Goal: Task Accomplishment & Management: Use online tool/utility

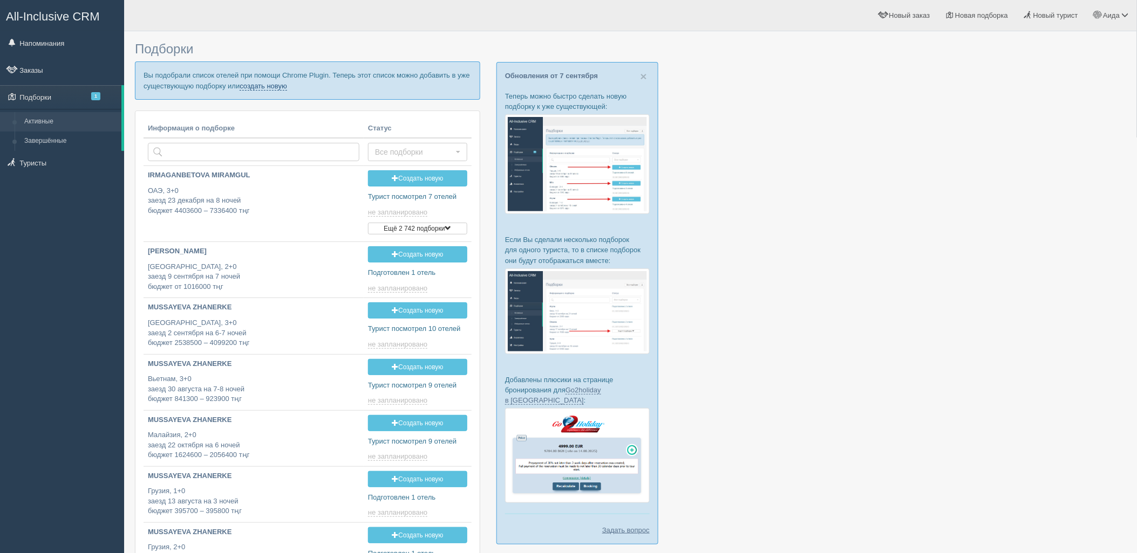
click at [271, 84] on link "создать новую" at bounding box center [262, 86] width 47 height 9
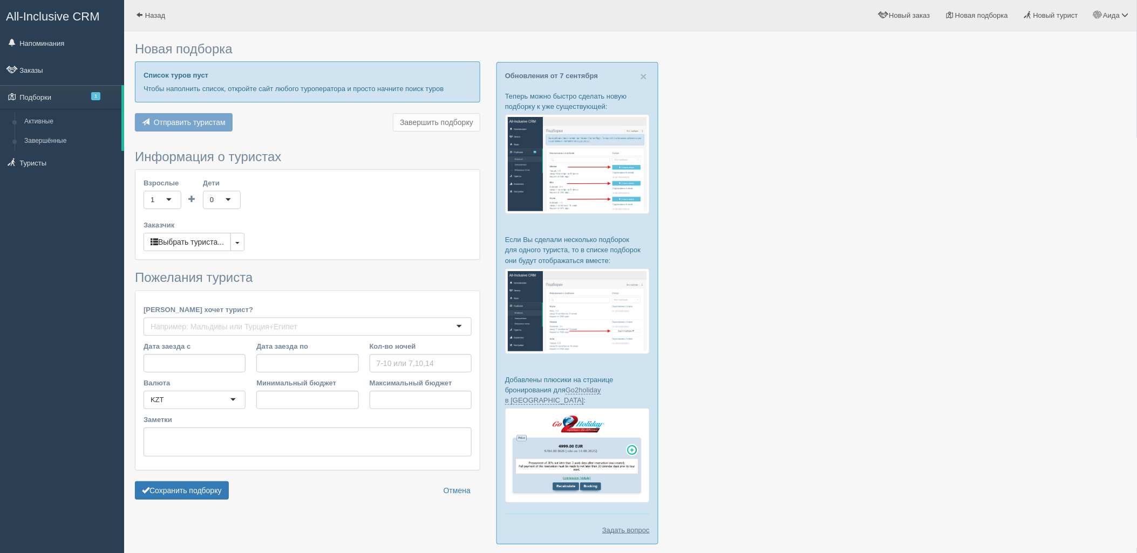
type input "7"
type input "504800"
type input "504900"
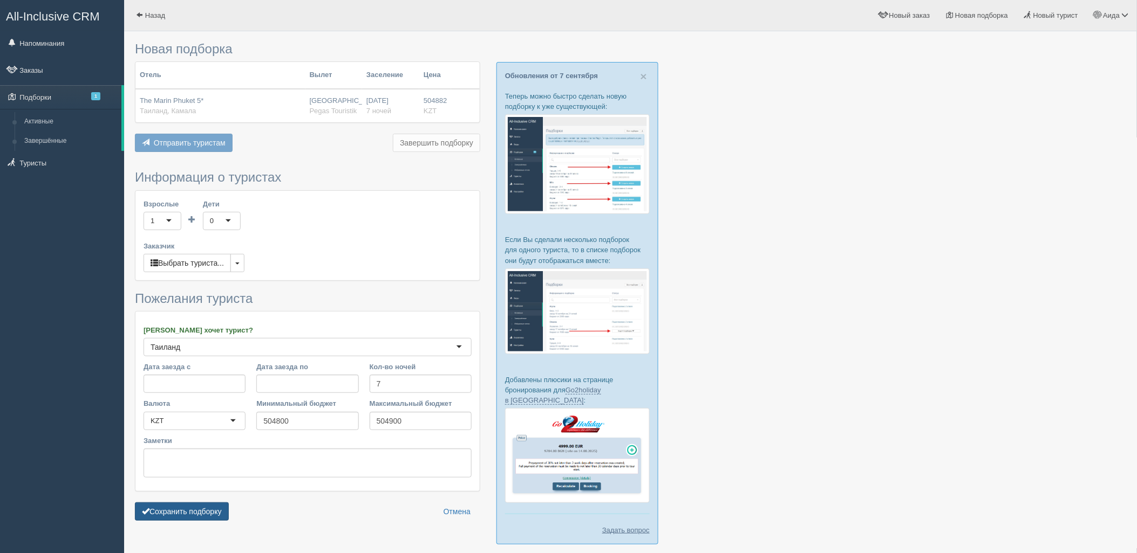
click at [208, 504] on button "Сохранить подборку" at bounding box center [182, 512] width 94 height 18
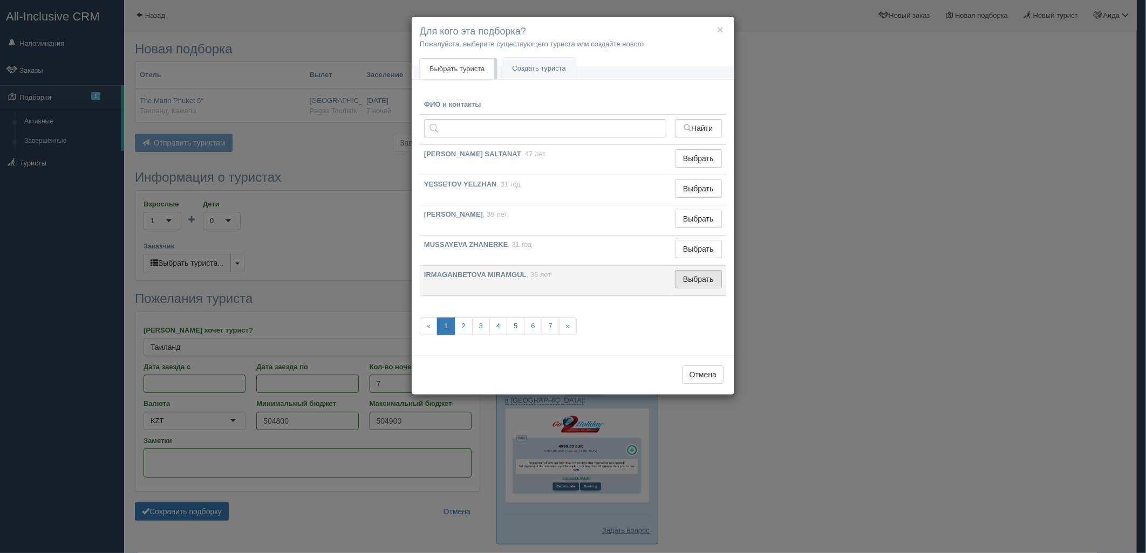
click at [713, 276] on button "Выбрать" at bounding box center [698, 279] width 47 height 18
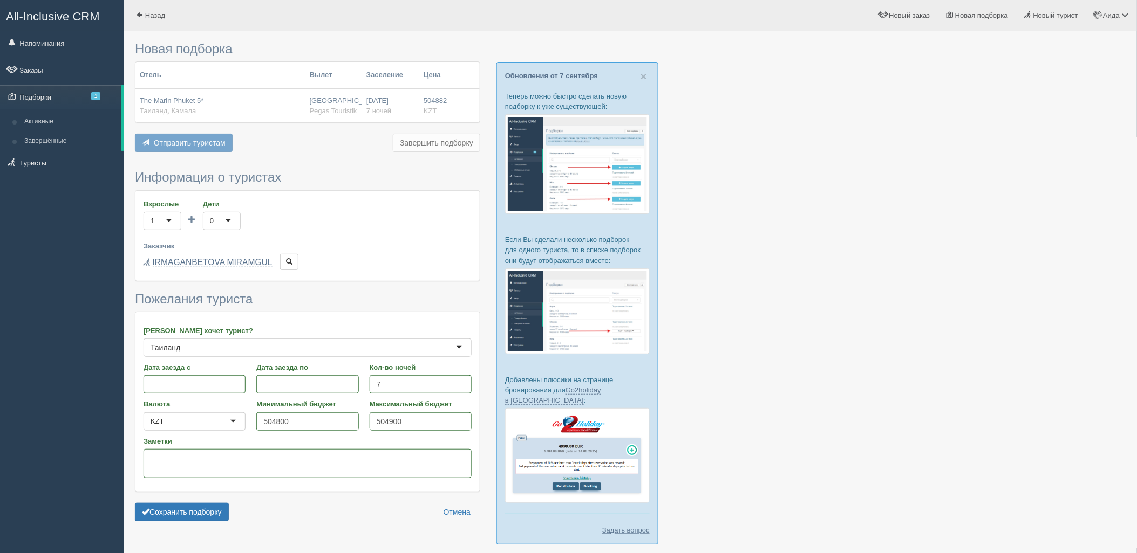
click at [187, 522] on form "Информация о туристах Взрослые 1 1 Дети 0 0 Возраст детей Заказчик Выбрать тури…" at bounding box center [307, 348] width 345 height 356
click at [193, 517] on button "Сохранить подборку" at bounding box center [182, 512] width 94 height 18
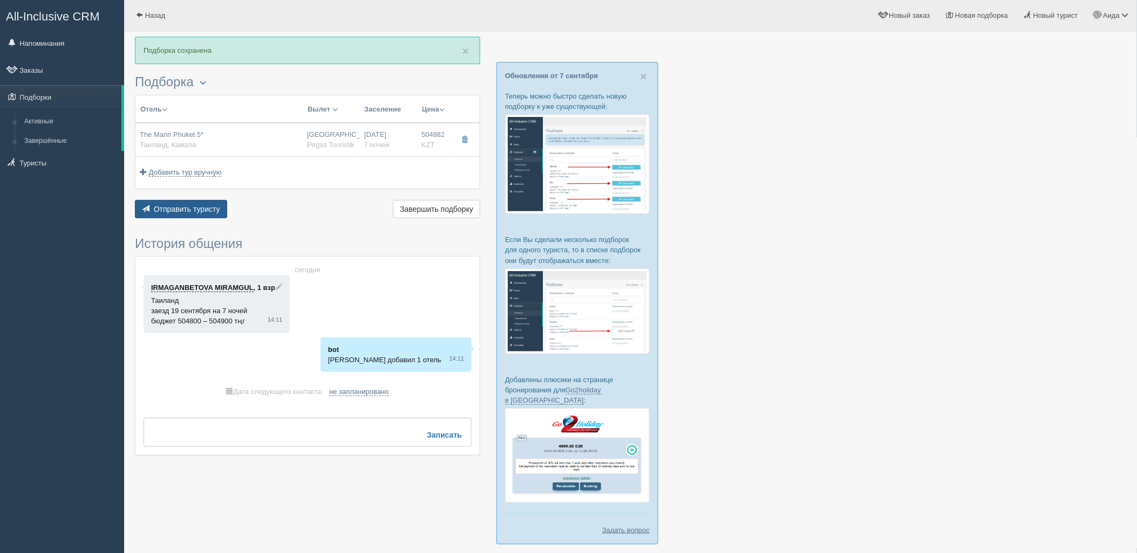
click at [220, 217] on button "Отправить туристу Отправить" at bounding box center [181, 209] width 92 height 18
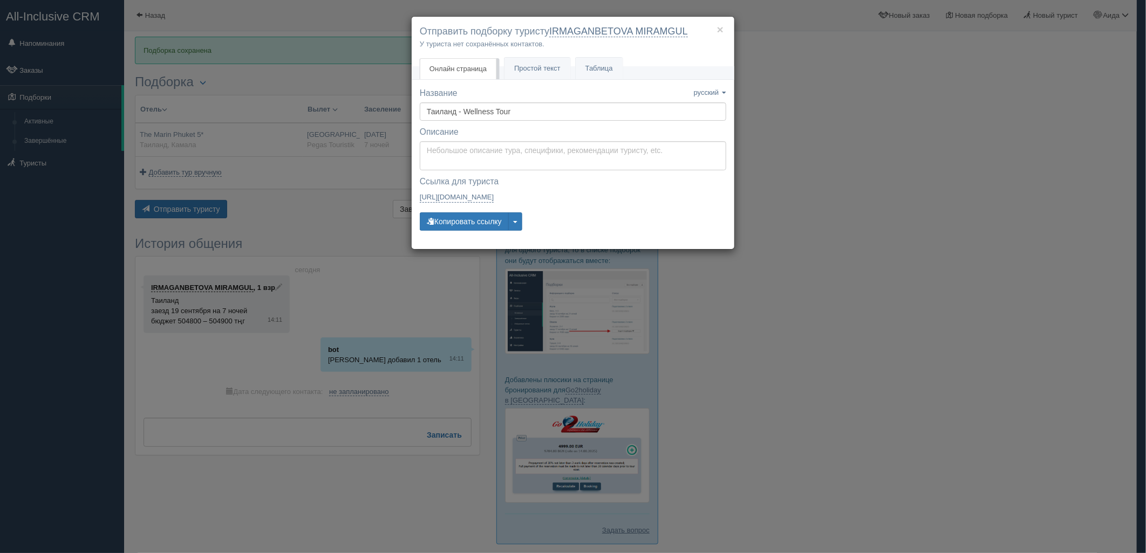
click at [525, 56] on div "× Отправить подборку туристу IRMAGANBETOVA MIRAMGUL У туриста нет сохранённых к…" at bounding box center [573, 42] width 323 height 50
click at [529, 62] on link "Простой текст Текст" at bounding box center [537, 69] width 66 height 22
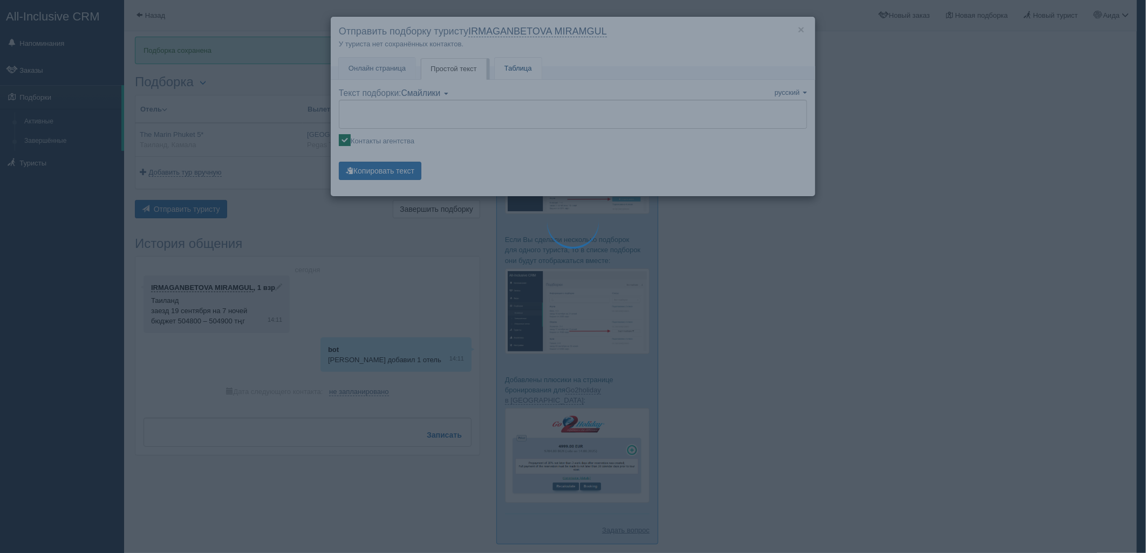
type textarea "🌞 Добрый день! Предлагаем Вам рассмотреть следующие варианты: 🌎 Таиланд, Камала…"
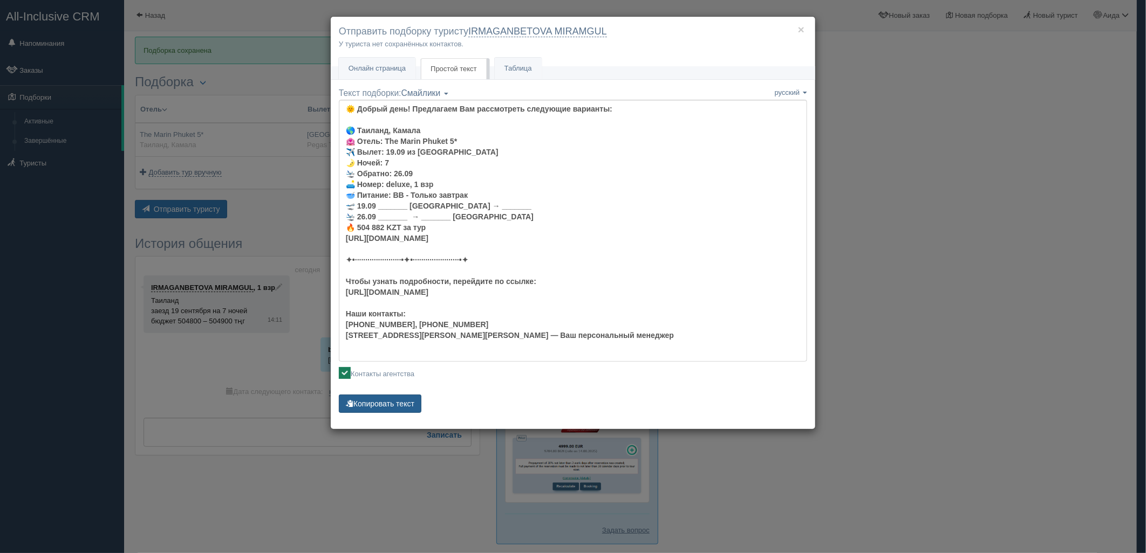
click at [379, 408] on button "Копировать текст" at bounding box center [380, 404] width 83 height 18
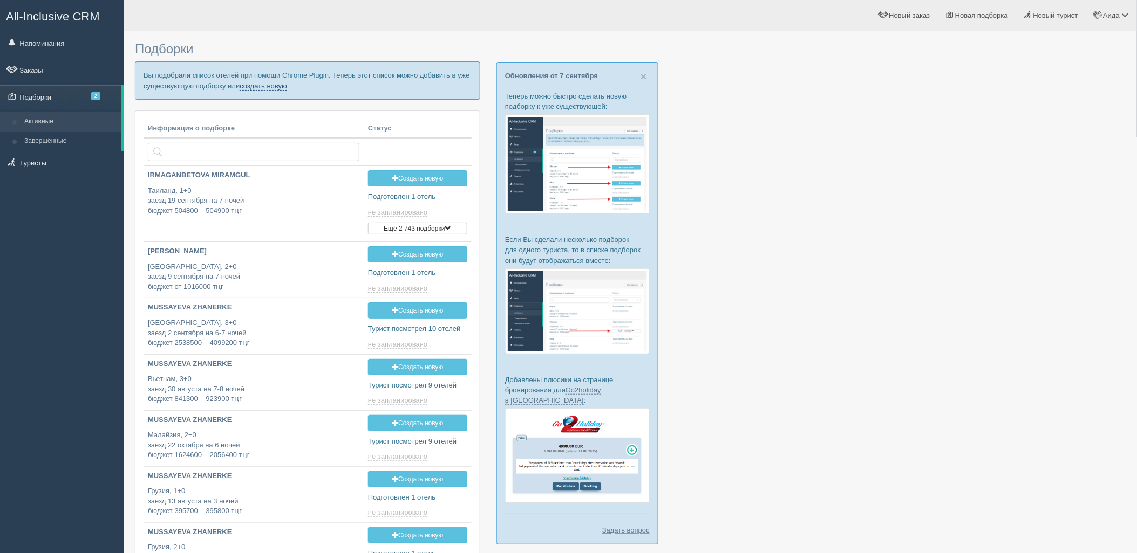
click at [268, 89] on link "создать новую" at bounding box center [262, 86] width 47 height 9
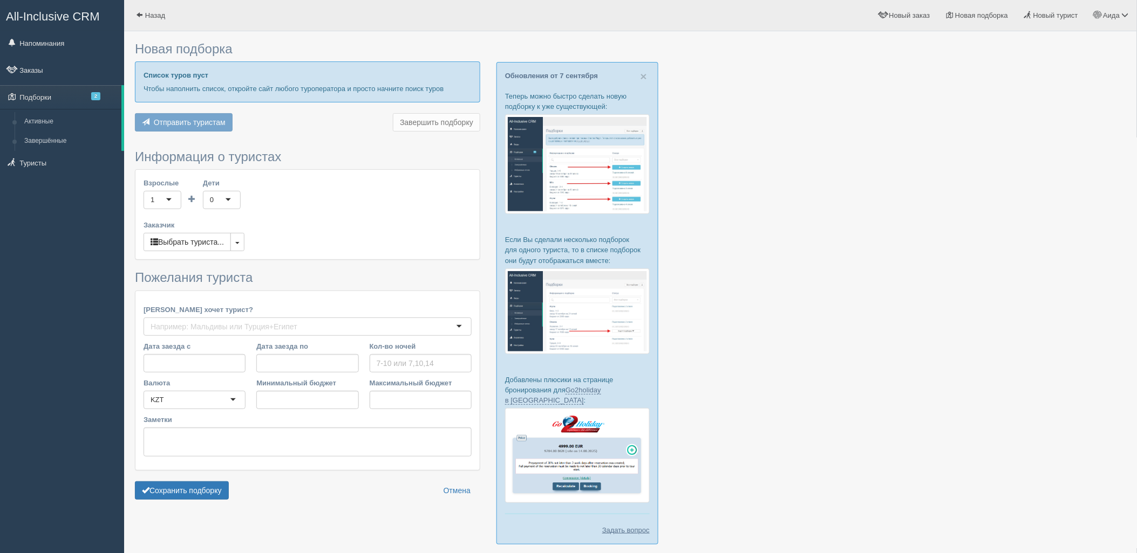
type input "9"
type input "371900"
type input "515300"
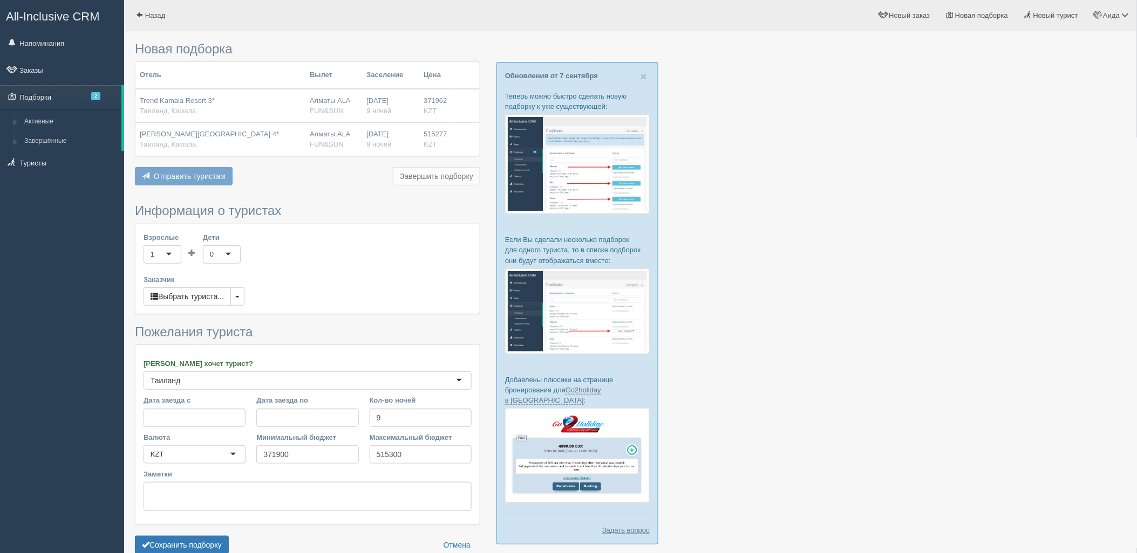
scroll to position [56, 0]
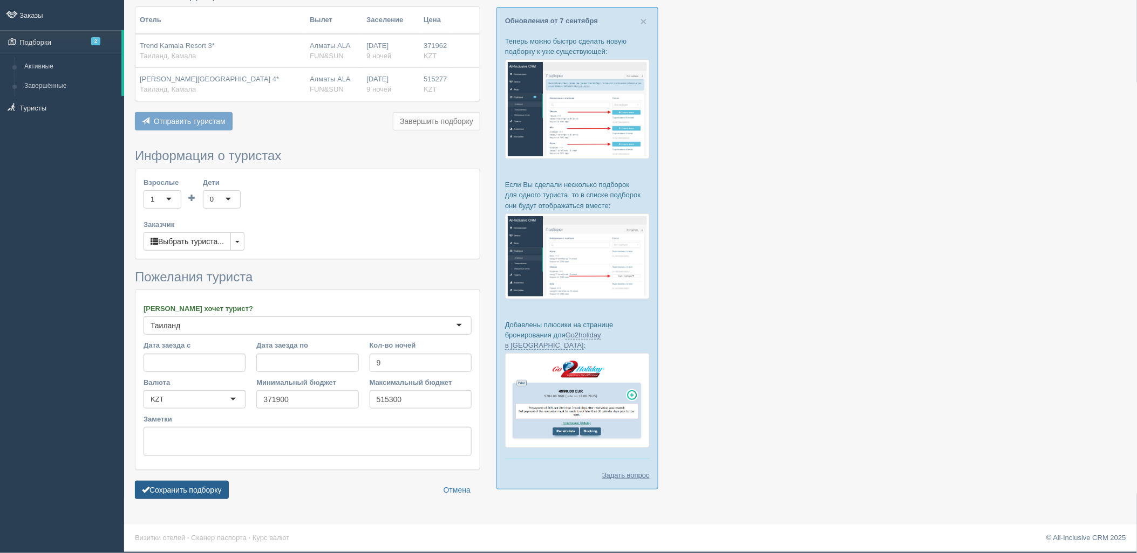
click at [190, 482] on button "Сохранить подборку" at bounding box center [182, 490] width 94 height 18
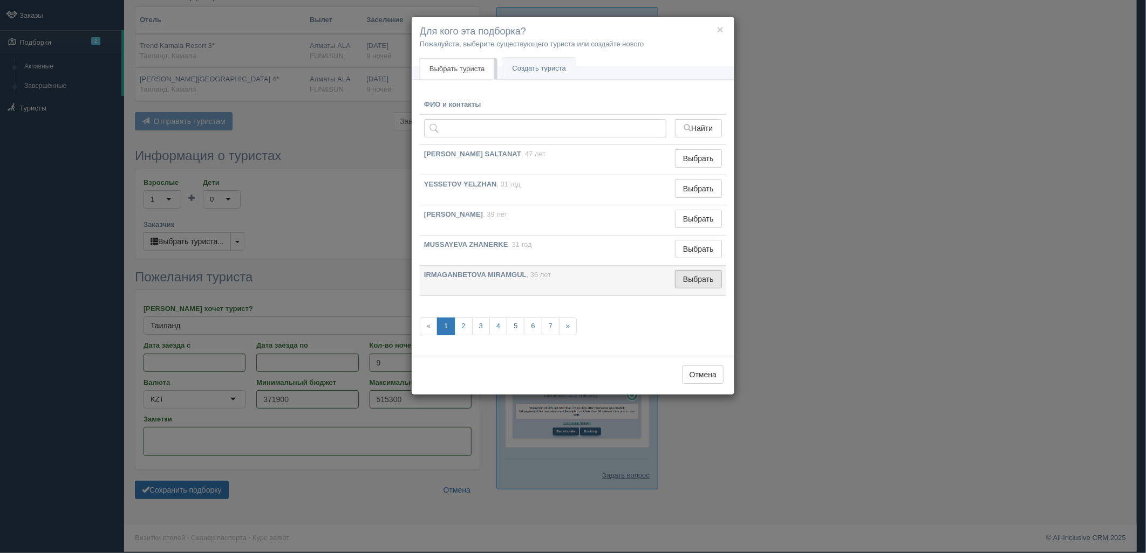
click at [699, 282] on button "Выбрать" at bounding box center [698, 279] width 47 height 18
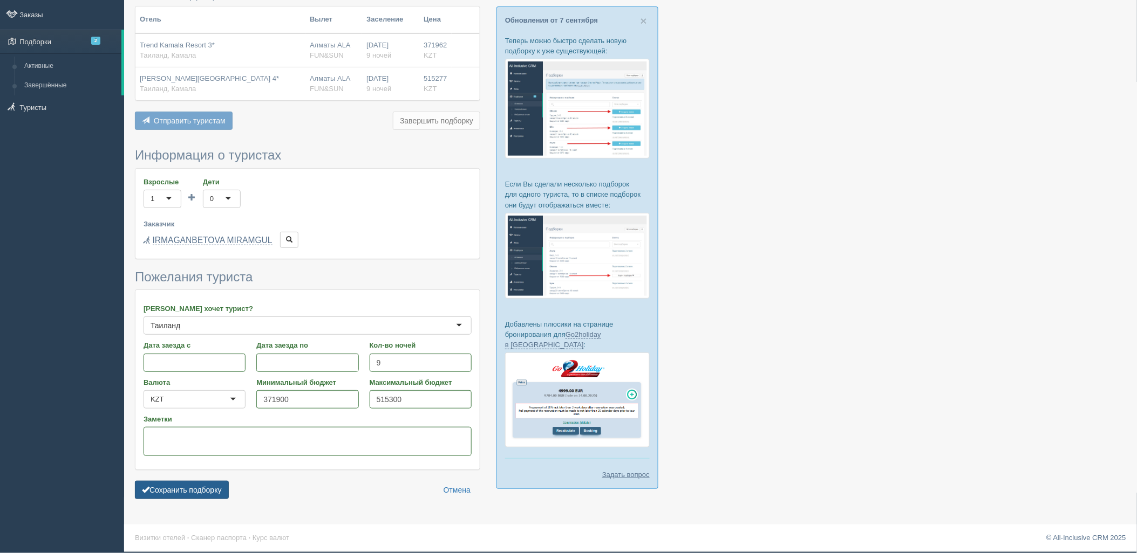
click at [183, 498] on button "Сохранить подборку" at bounding box center [182, 490] width 94 height 18
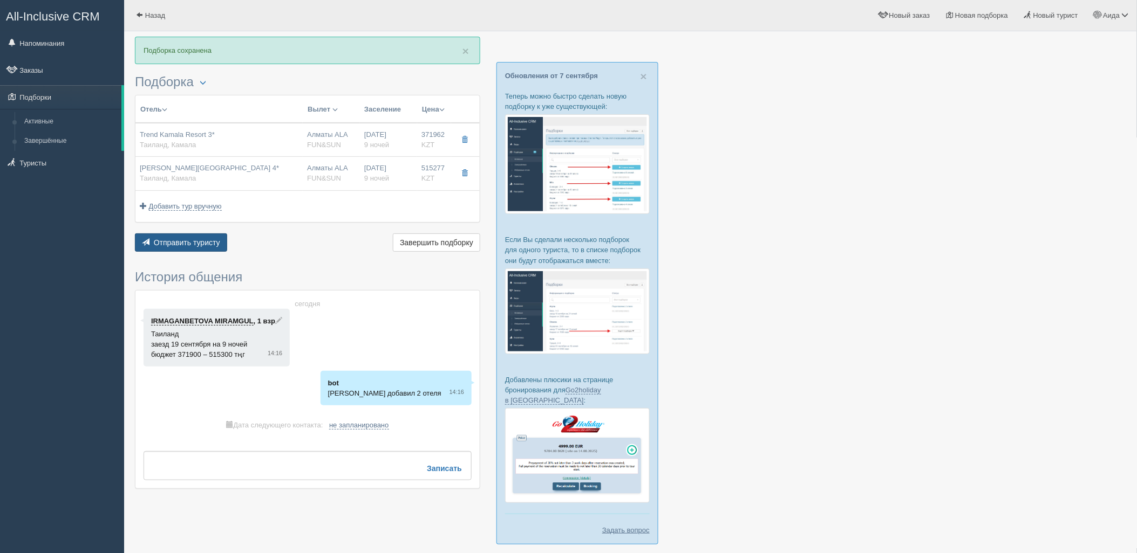
click at [205, 248] on button "Отправить туристу Отправить" at bounding box center [181, 243] width 92 height 18
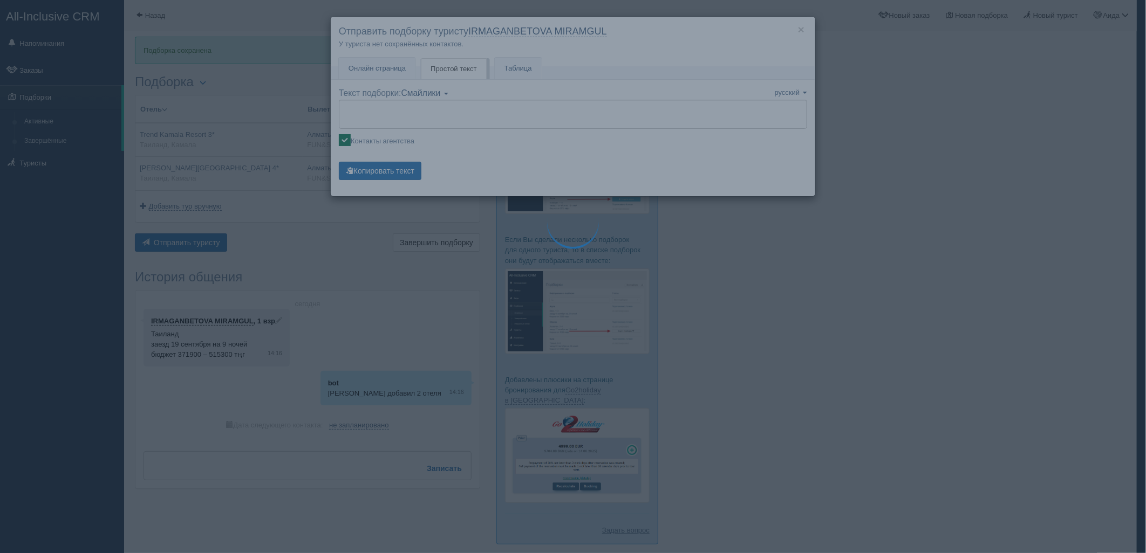
type textarea "🌞 Loremi dolo! Sitametcon Adi elitseddoei temporinc utlabore: 🌎 Etdolor, Magnaa…"
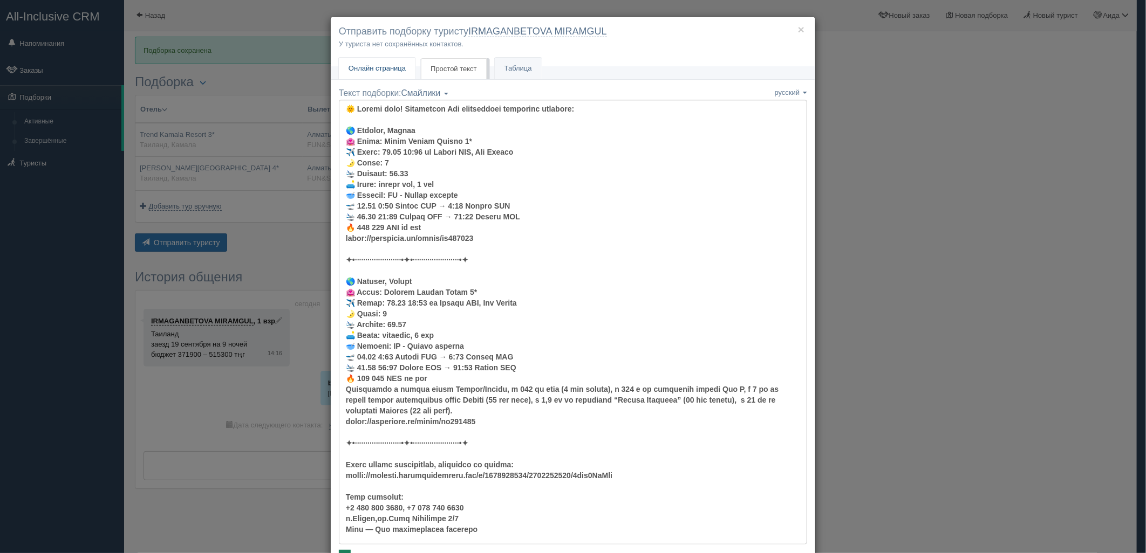
click at [382, 67] on span "Онлайн страница" at bounding box center [376, 68] width 57 height 8
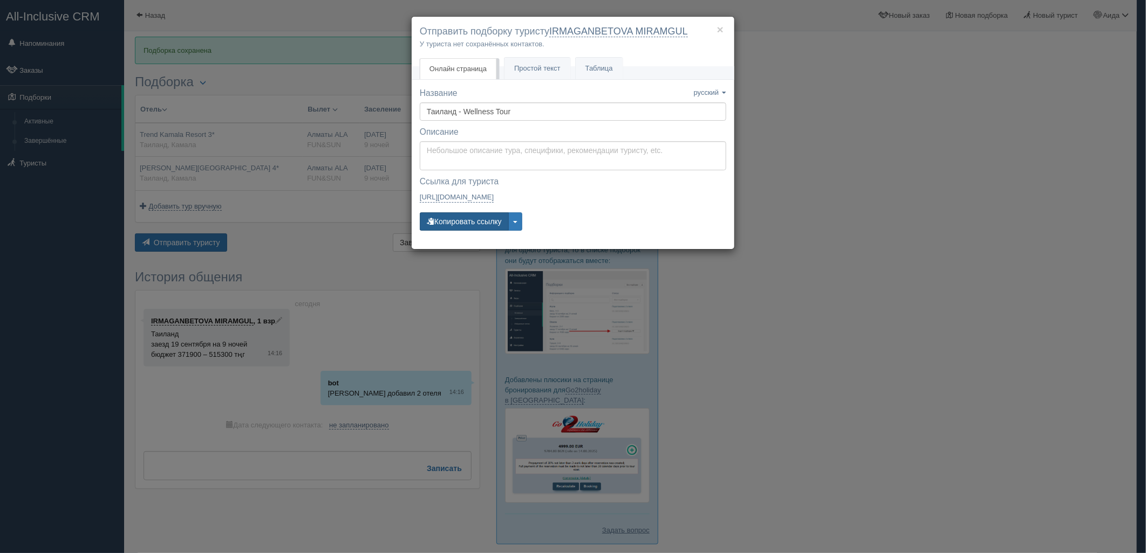
click at [468, 218] on button "Копировать ссылку" at bounding box center [464, 222] width 89 height 18
